Goal: Navigation & Orientation: Find specific page/section

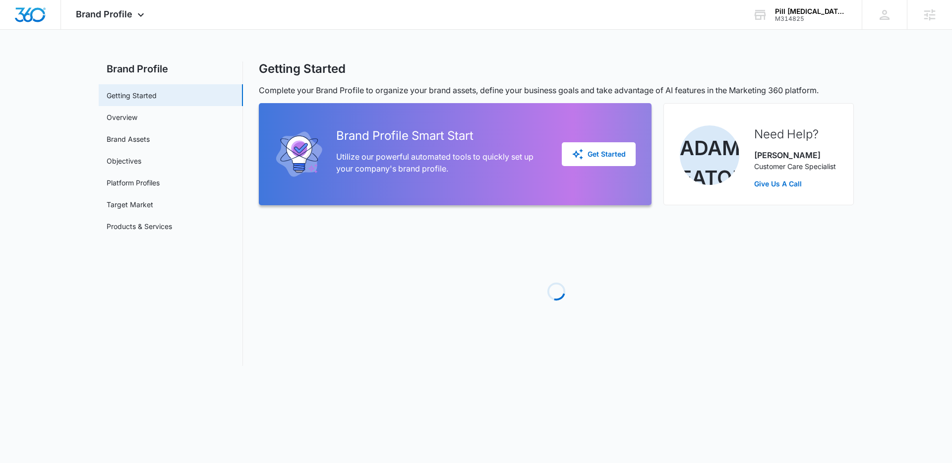
click at [330, 36] on div "Brand Profile Apps Reputation Websites Forms CRM Email Social Shop Payments POS…" at bounding box center [476, 189] width 952 height 378
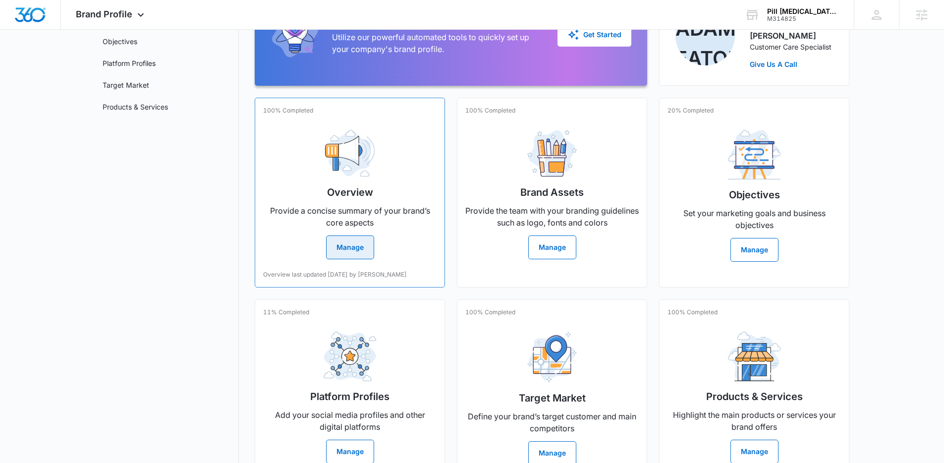
scroll to position [124, 0]
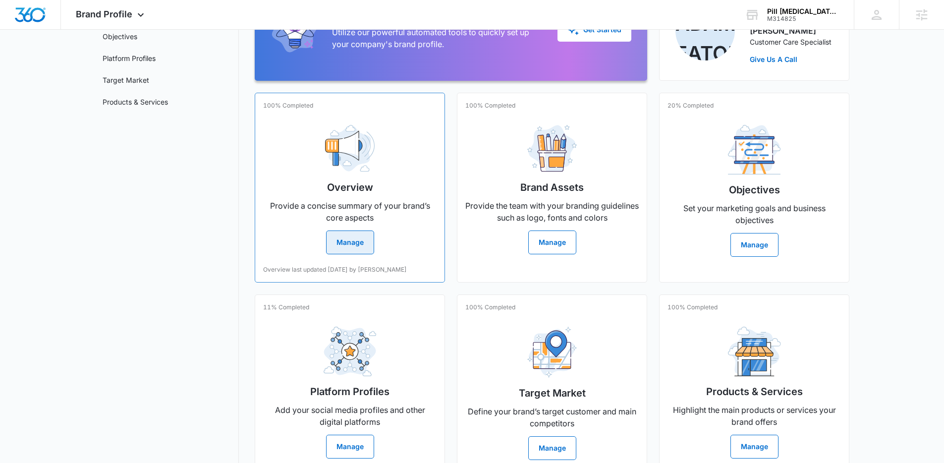
click at [366, 188] on h2 "Overview" at bounding box center [350, 187] width 46 height 15
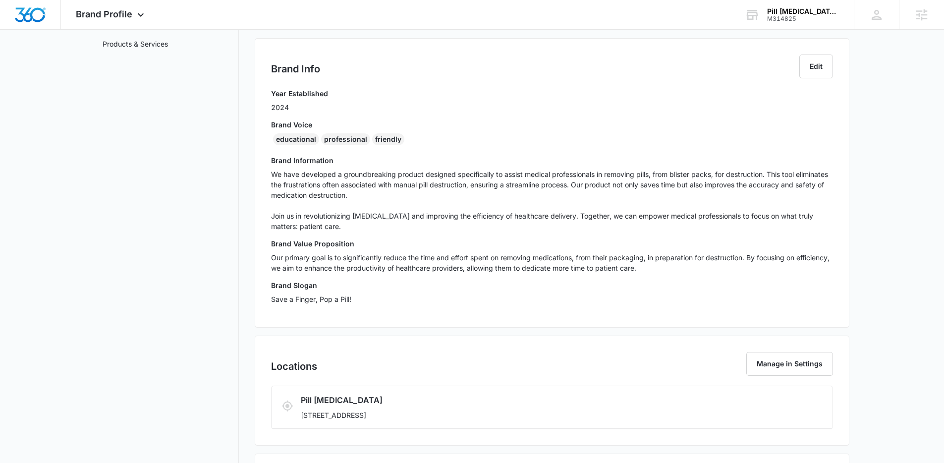
scroll to position [164, 0]
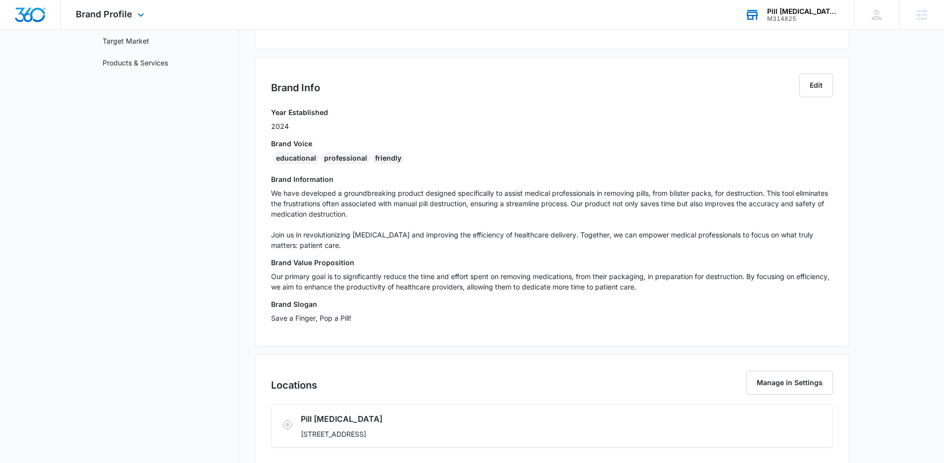
click at [796, 18] on div "M314825" at bounding box center [803, 18] width 72 height 7
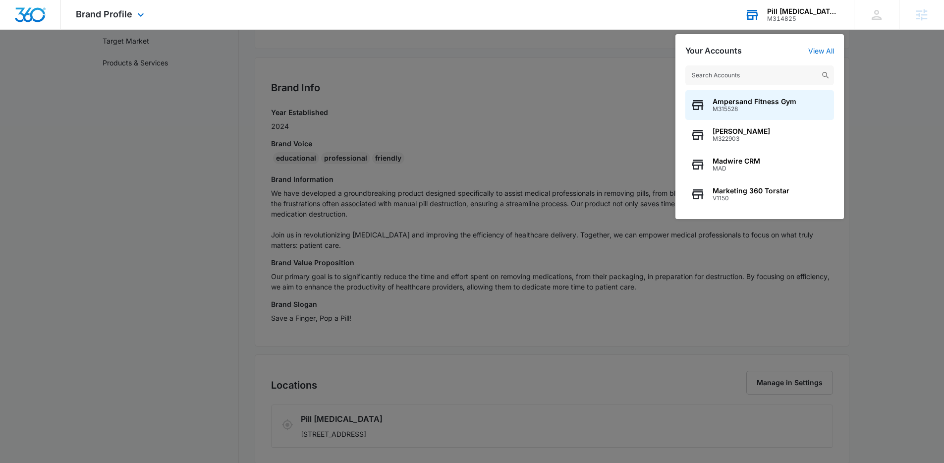
click at [728, 77] on input "text" at bounding box center [760, 75] width 149 height 20
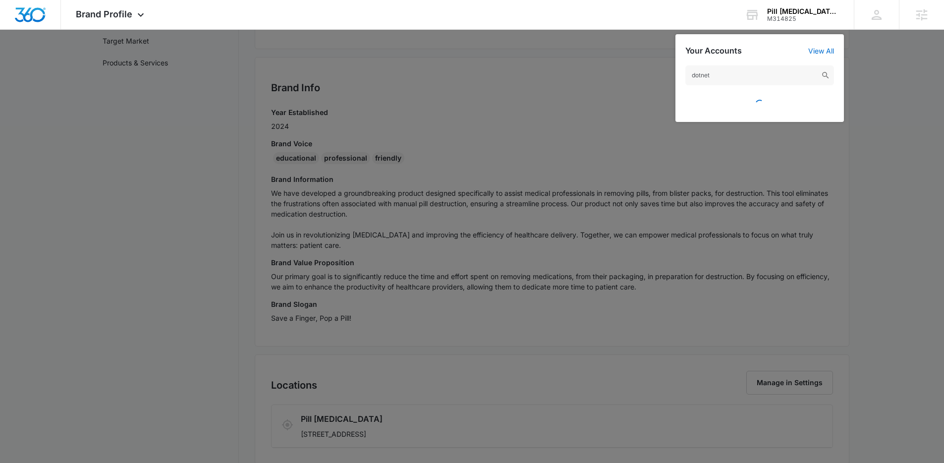
scroll to position [162, 0]
click at [705, 71] on input "dotnet" at bounding box center [760, 75] width 149 height 20
paste input "M336430"
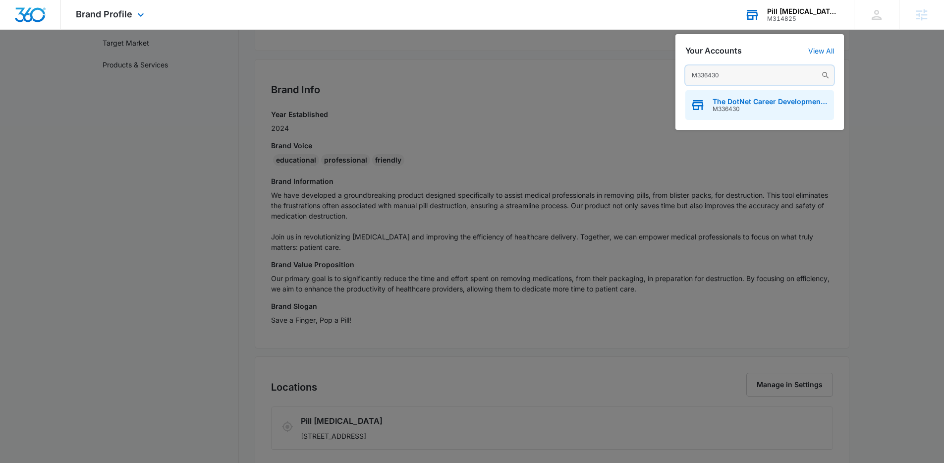
type input "M336430"
click at [716, 108] on span "M336430" at bounding box center [771, 109] width 117 height 7
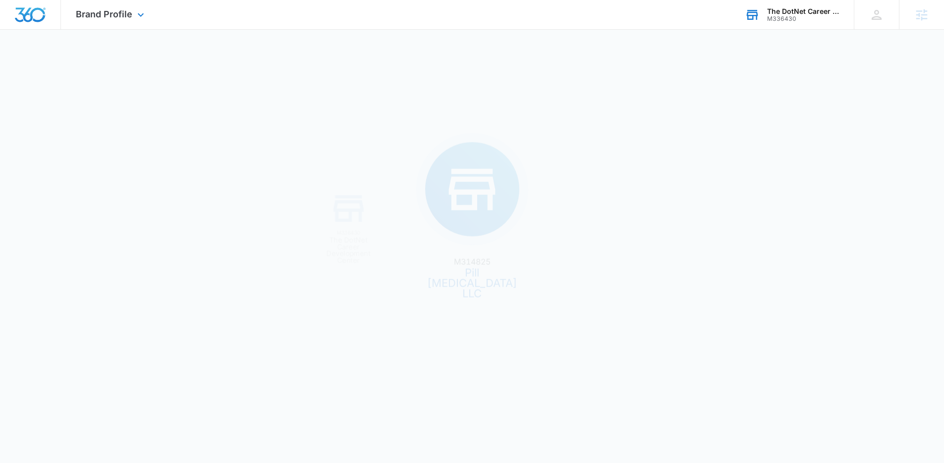
scroll to position [0, 0]
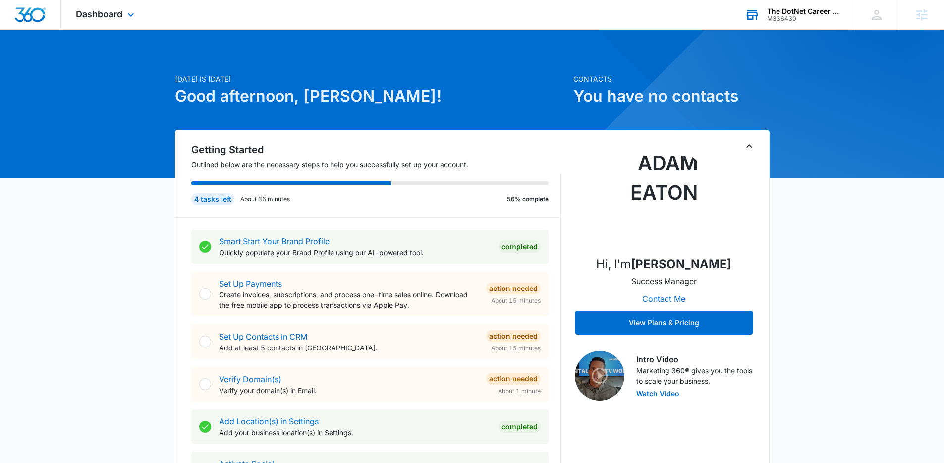
click at [100, 7] on div "Dashboard Apps Reputation Forms CRM Email Social POS Content Ads Intelligence F…" at bounding box center [106, 14] width 91 height 29
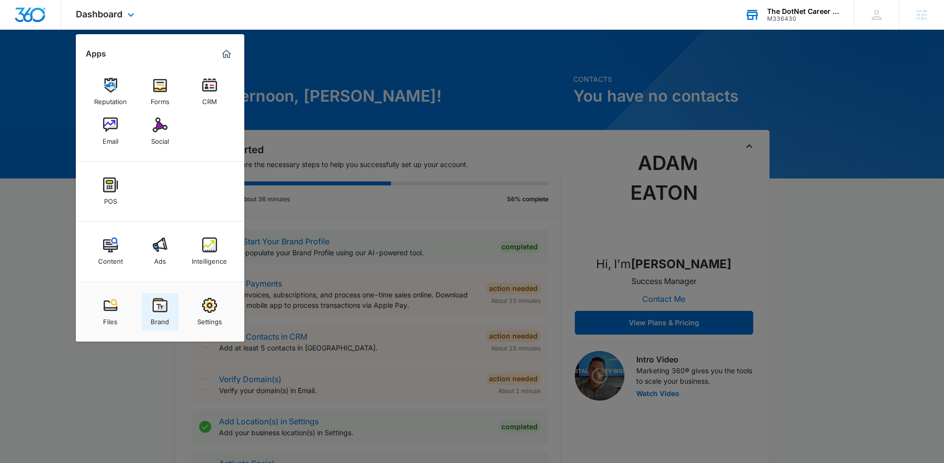
click at [162, 302] on img at bounding box center [160, 305] width 15 height 15
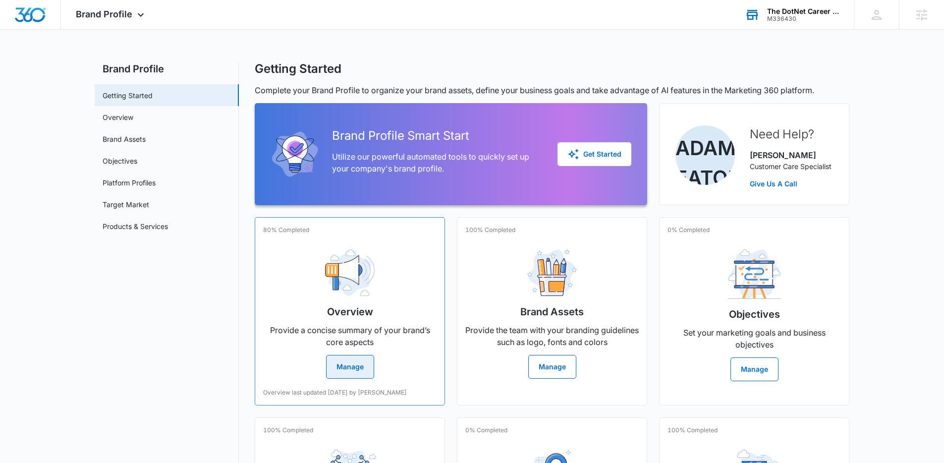
click at [348, 272] on img at bounding box center [350, 272] width 50 height 47
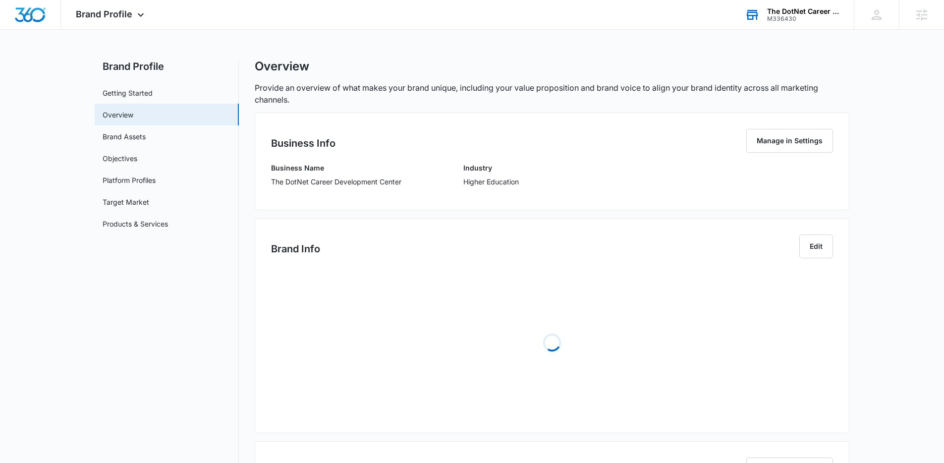
scroll to position [6, 0]
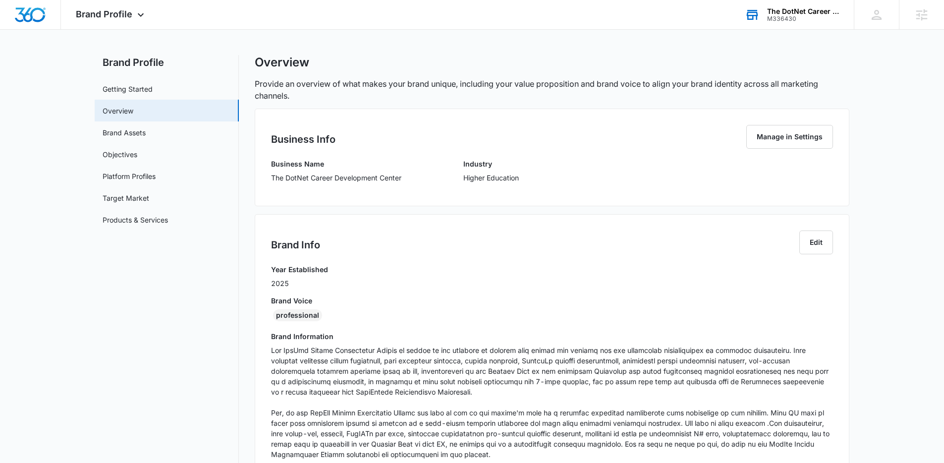
click at [361, 179] on p "The DotNet Career Development Center" at bounding box center [336, 178] width 130 height 10
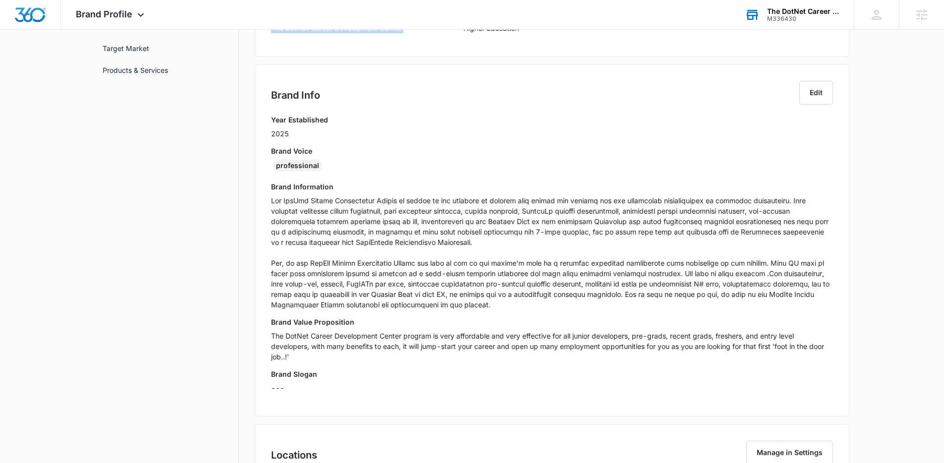
scroll to position [161, 0]
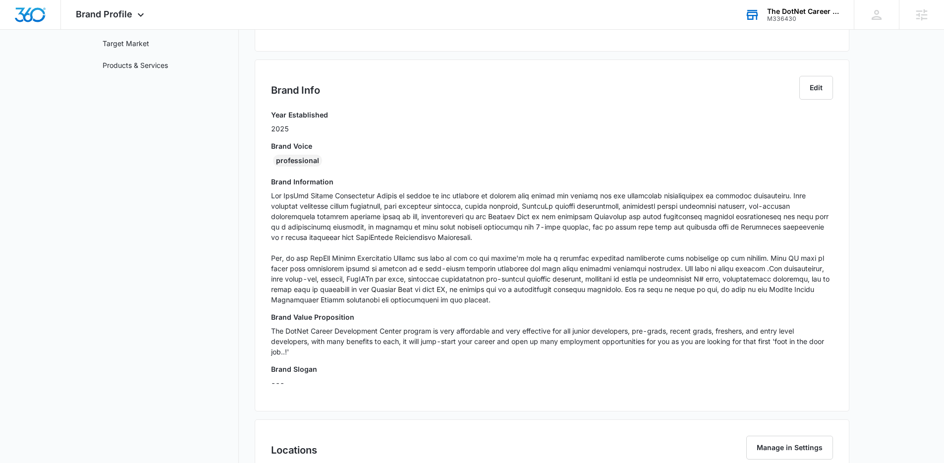
click at [409, 217] on p at bounding box center [552, 247] width 562 height 115
click at [415, 220] on p at bounding box center [552, 247] width 562 height 115
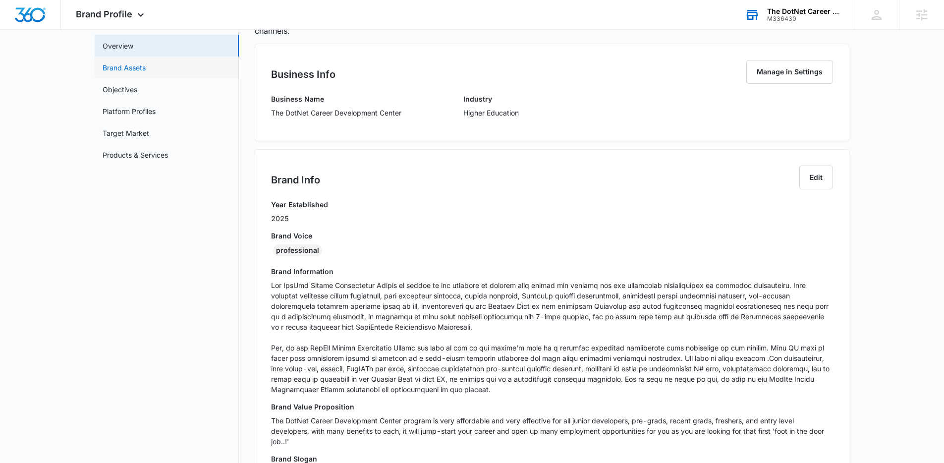
scroll to position [60, 0]
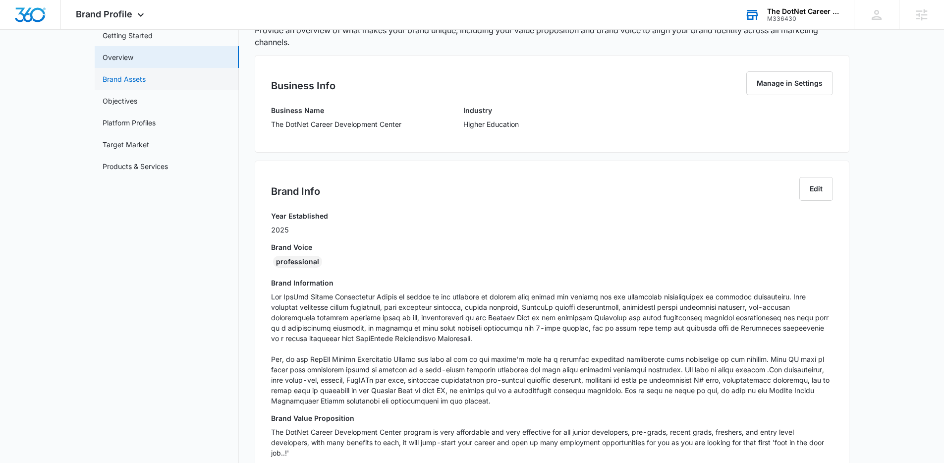
click at [133, 74] on link "Brand Assets" at bounding box center [124, 79] width 43 height 10
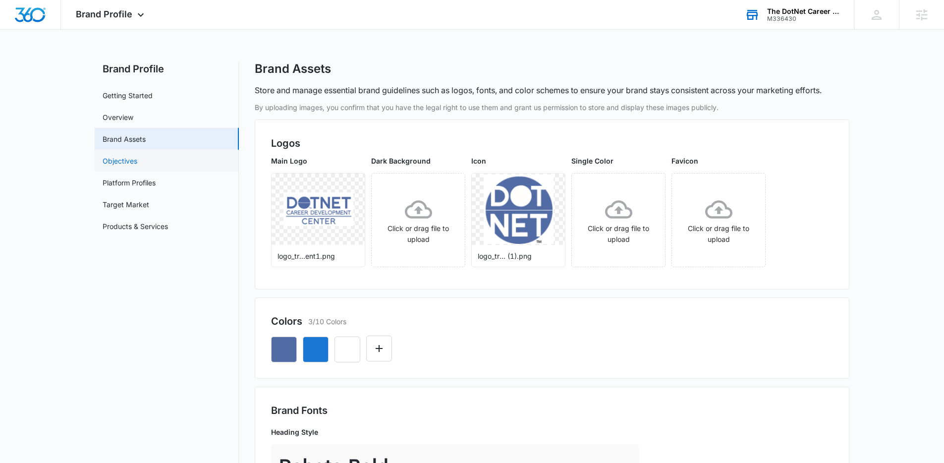
click at [127, 159] on link "Objectives" at bounding box center [120, 161] width 35 height 10
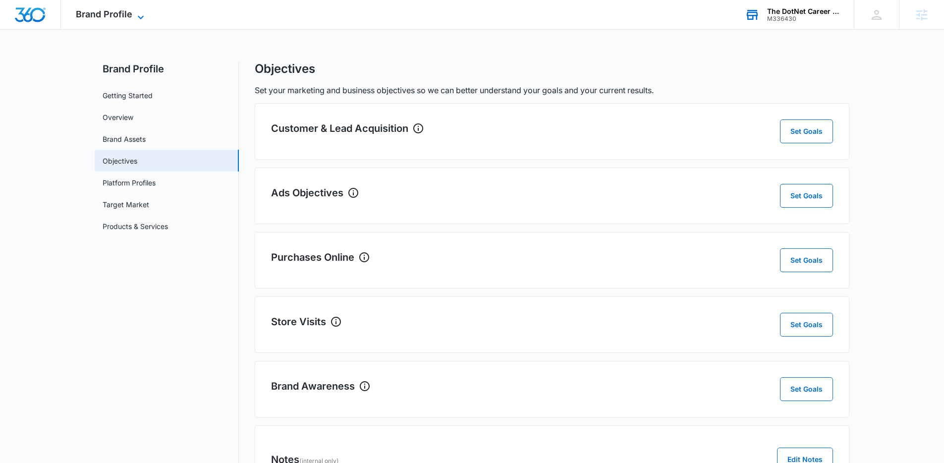
click at [120, 15] on span "Brand Profile" at bounding box center [104, 14] width 57 height 10
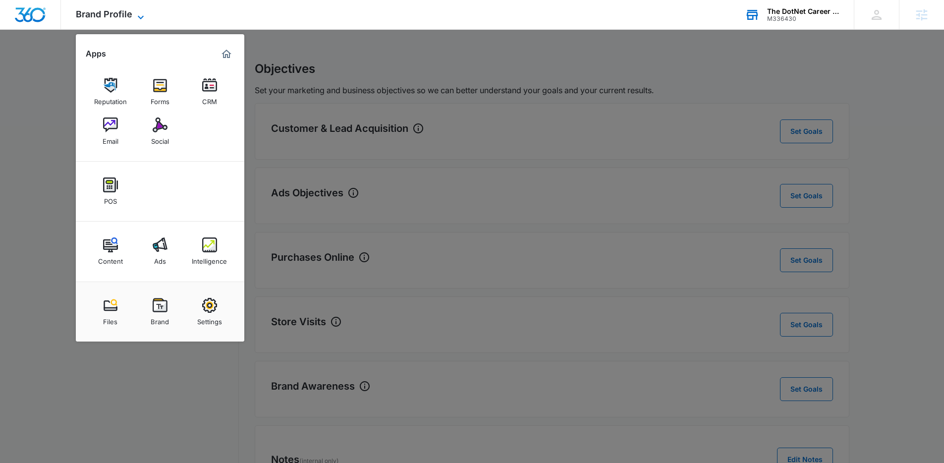
click at [121, 14] on span "Brand Profile" at bounding box center [104, 14] width 57 height 10
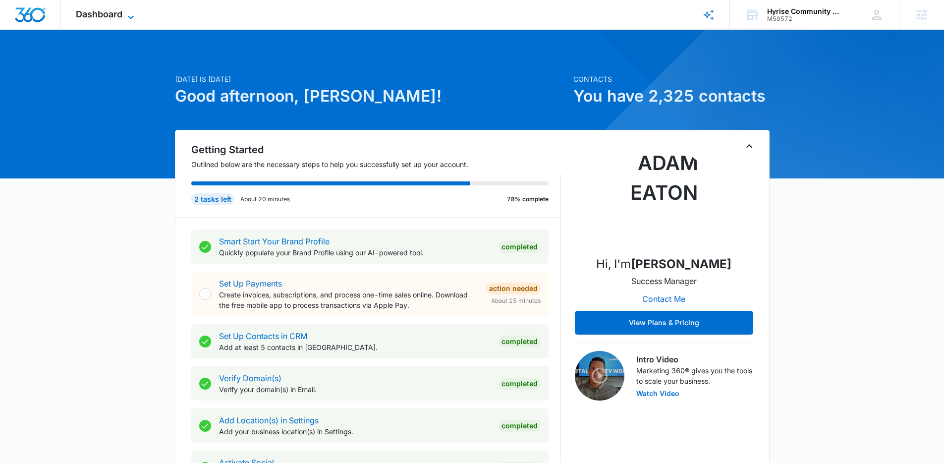
click at [122, 18] on span "Dashboard" at bounding box center [99, 14] width 47 height 10
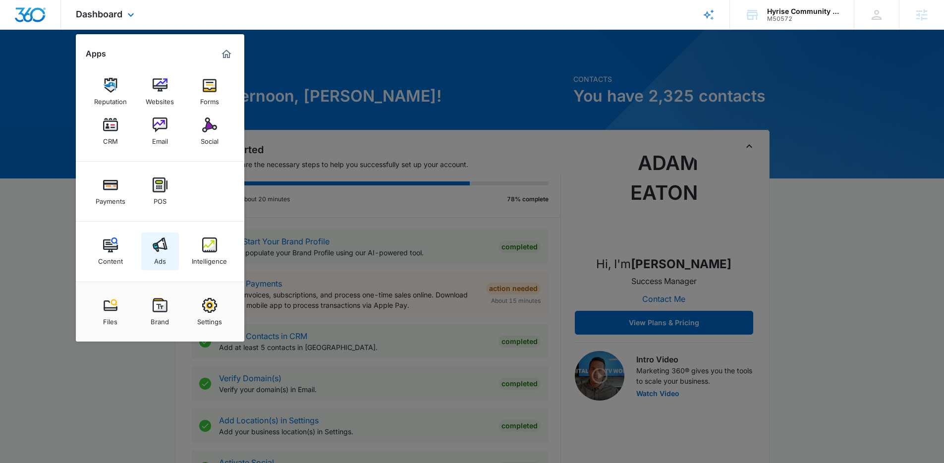
click at [156, 246] on img at bounding box center [160, 244] width 15 height 15
